Goal: Transaction & Acquisition: Purchase product/service

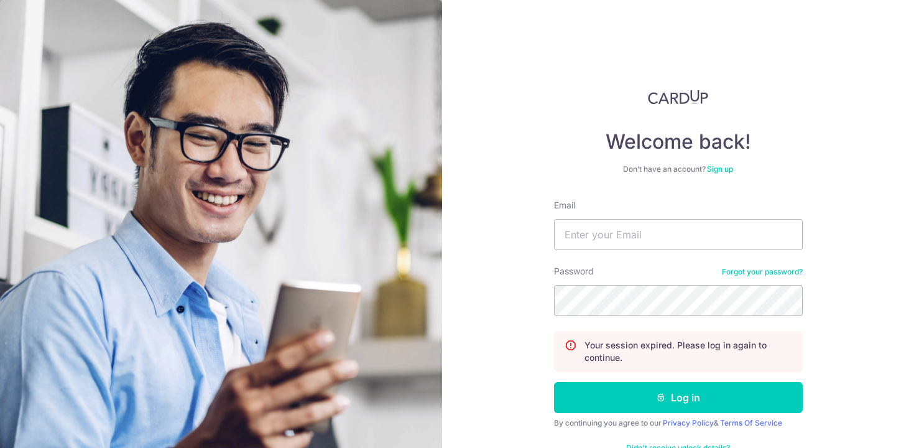
click at [595, 246] on input "Email" at bounding box center [678, 234] width 249 height 31
click at [579, 241] on input "Email" at bounding box center [678, 234] width 249 height 31
type input "wanyi.tan@aia.com.sg"
type input "cap"
click at [592, 243] on input "Email" at bounding box center [678, 234] width 249 height 31
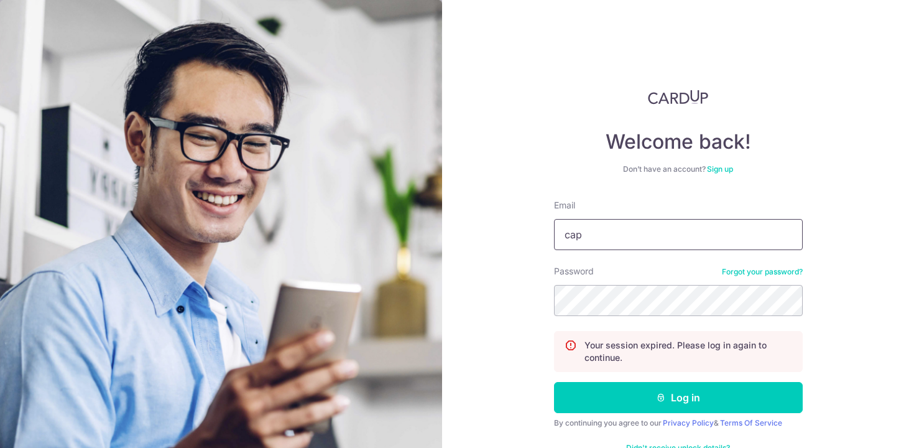
type input "[DOMAIN_NAME][EMAIL_ADDRESS][DOMAIN_NAME]"
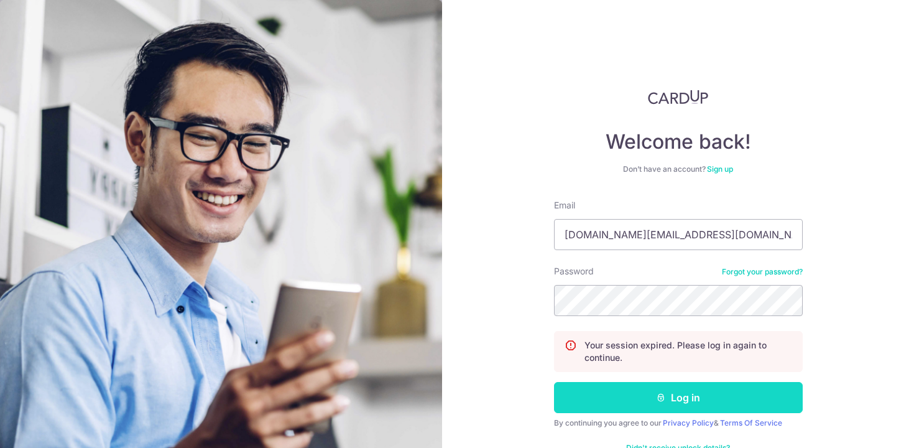
click at [625, 388] on button "Log in" at bounding box center [678, 397] width 249 height 31
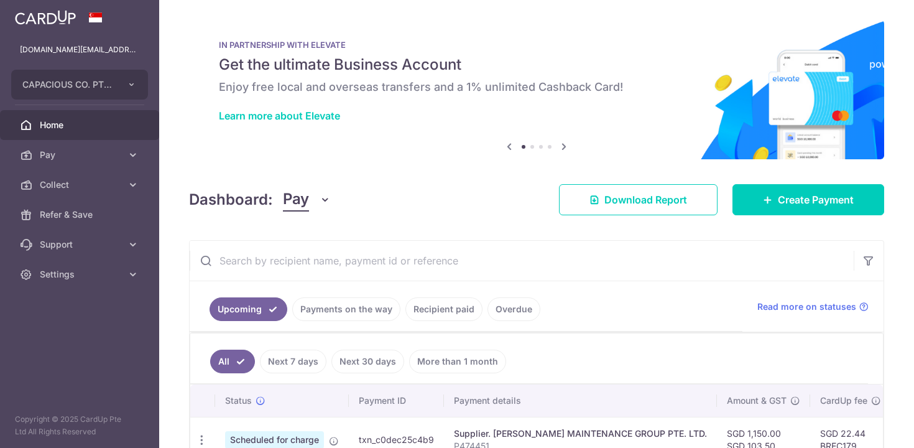
scroll to position [75, 0]
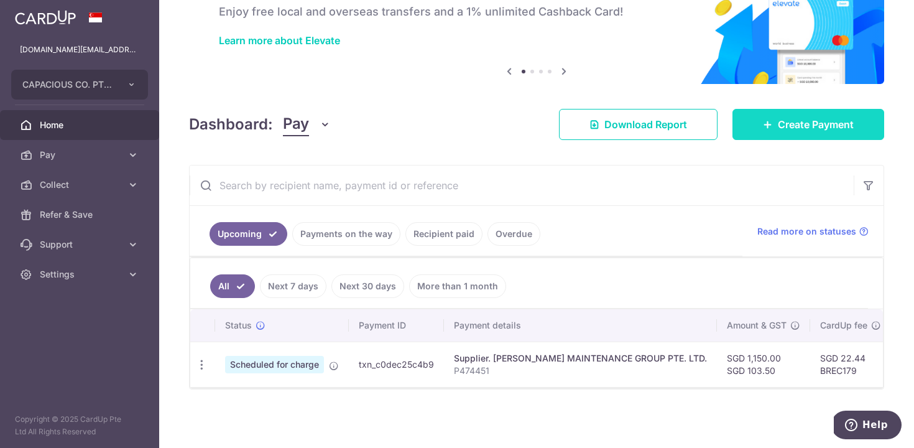
click at [801, 137] on link "Create Payment" at bounding box center [809, 124] width 152 height 31
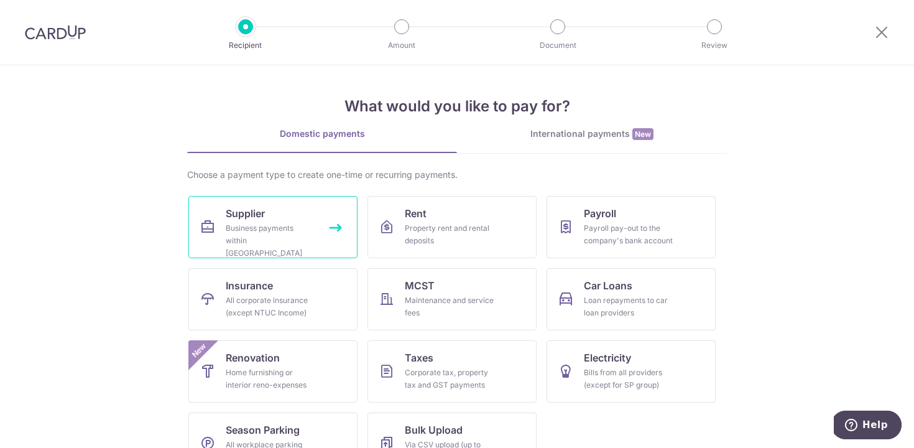
click at [284, 230] on div "Business payments within [GEOGRAPHIC_DATA]" at bounding box center [271, 240] width 90 height 37
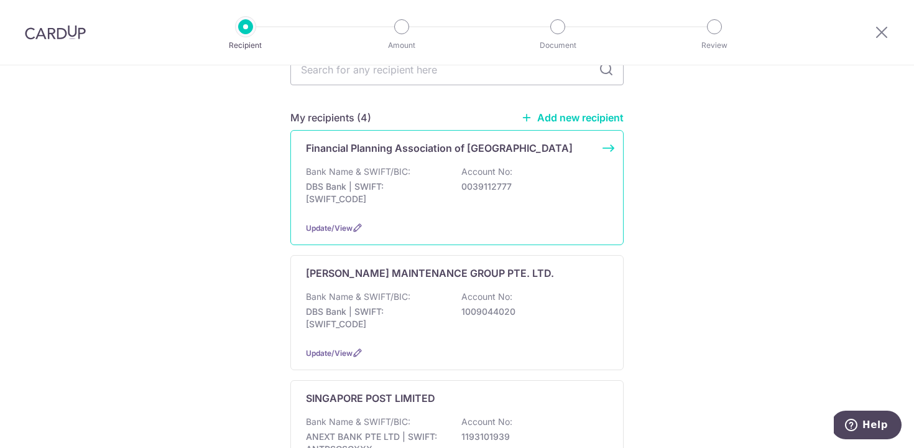
scroll to position [147, 0]
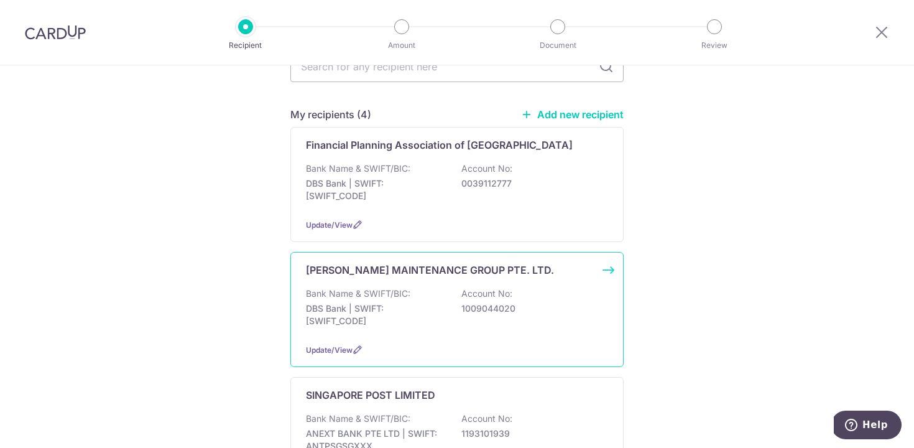
click at [438, 319] on div "Bank Name & SWIFT/BIC: DBS Bank | SWIFT: DBSSSGSGXXX Account No: 1009044020" at bounding box center [457, 310] width 302 height 46
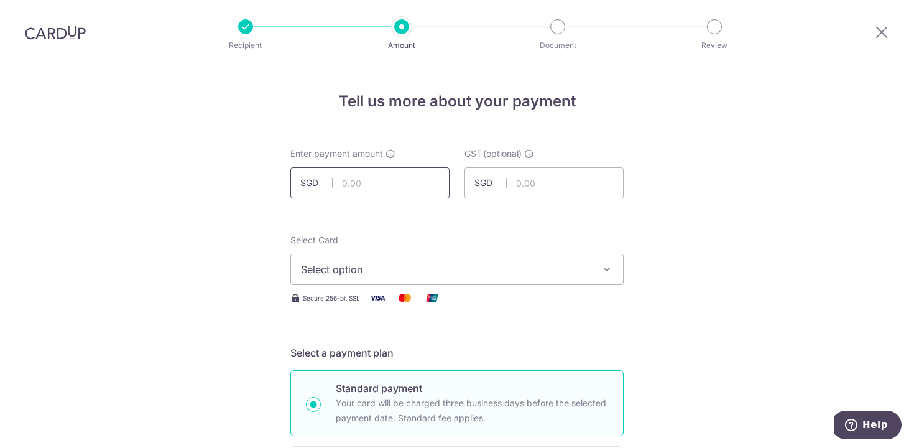
click at [378, 194] on input "text" at bounding box center [369, 182] width 159 height 31
click at [546, 184] on input "text" at bounding box center [544, 182] width 159 height 31
click at [379, 187] on input "78.48" at bounding box center [369, 182] width 159 height 31
type input "72.00"
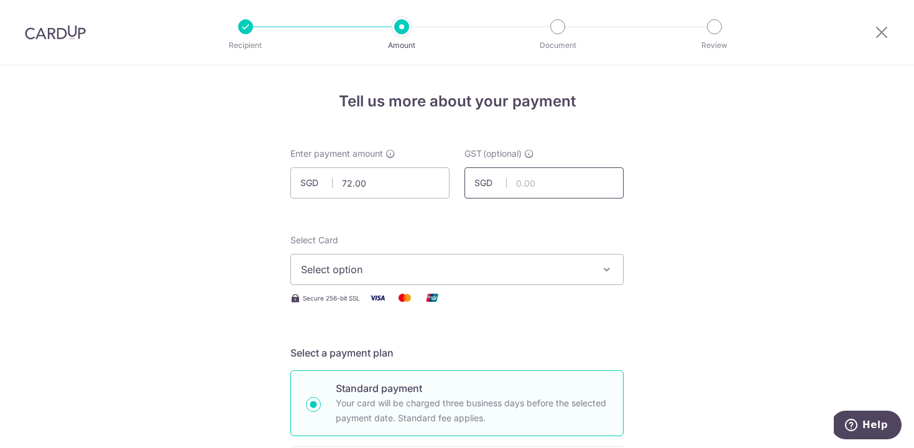
click at [529, 175] on input "text" at bounding box center [544, 182] width 159 height 31
click at [876, 39] on icon at bounding box center [882, 32] width 15 height 16
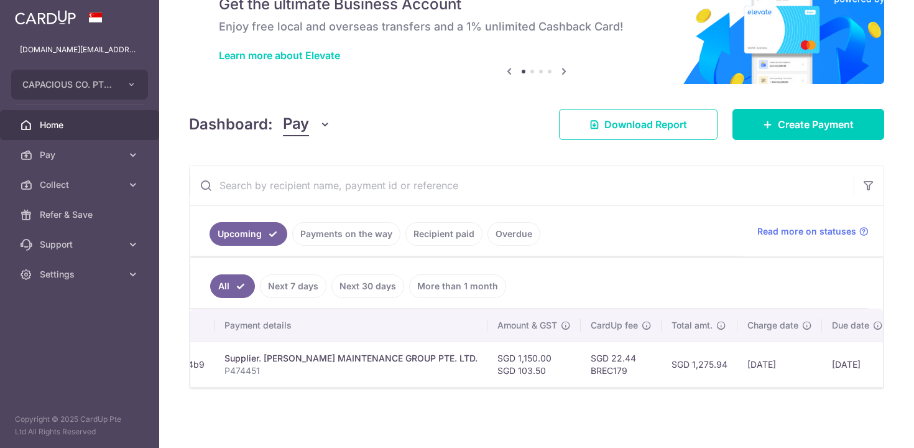
scroll to position [0, 230]
click at [367, 236] on link "Payments on the way" at bounding box center [346, 234] width 108 height 24
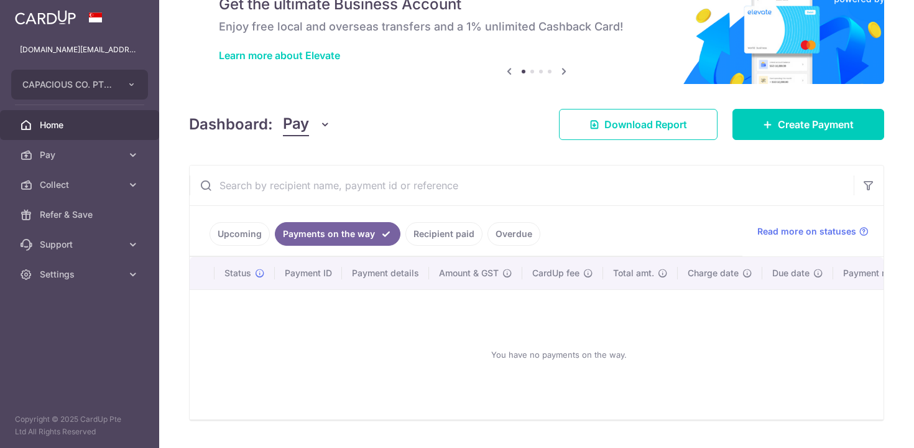
click at [448, 231] on link "Recipient paid" at bounding box center [444, 234] width 77 height 24
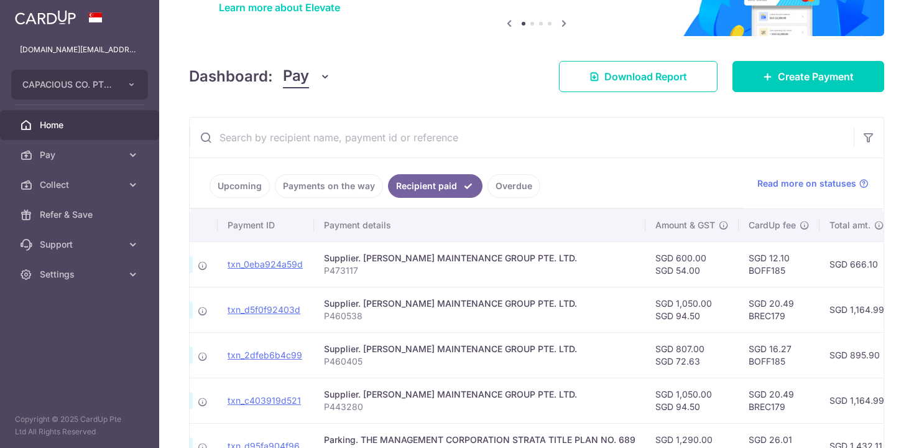
scroll to position [213, 0]
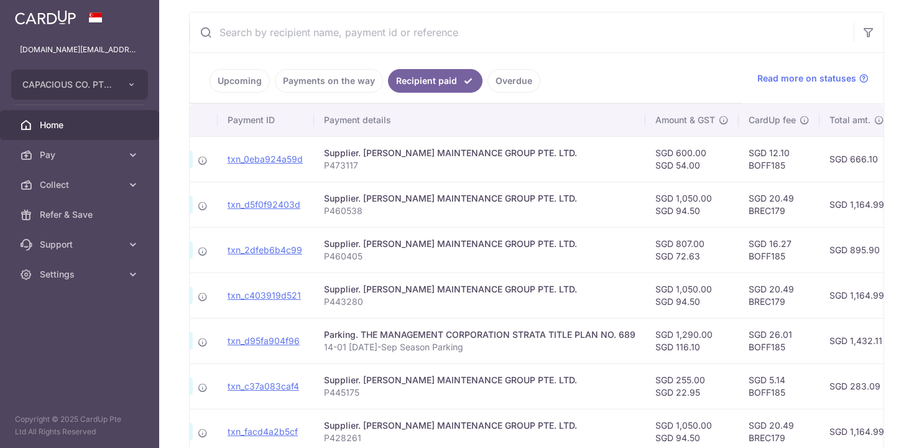
click at [765, 390] on td "SGD 5.14 BOFF185" at bounding box center [779, 385] width 81 height 45
copy td "BOFF185"
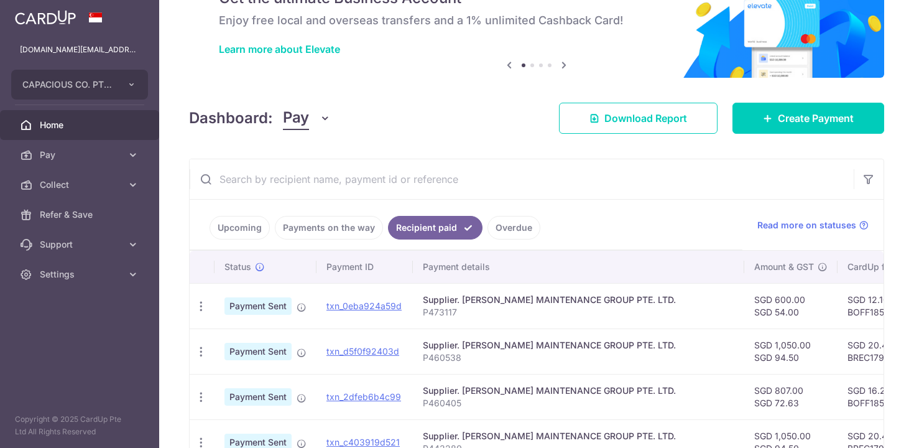
scroll to position [0, 0]
